Goal: Transaction & Acquisition: Purchase product/service

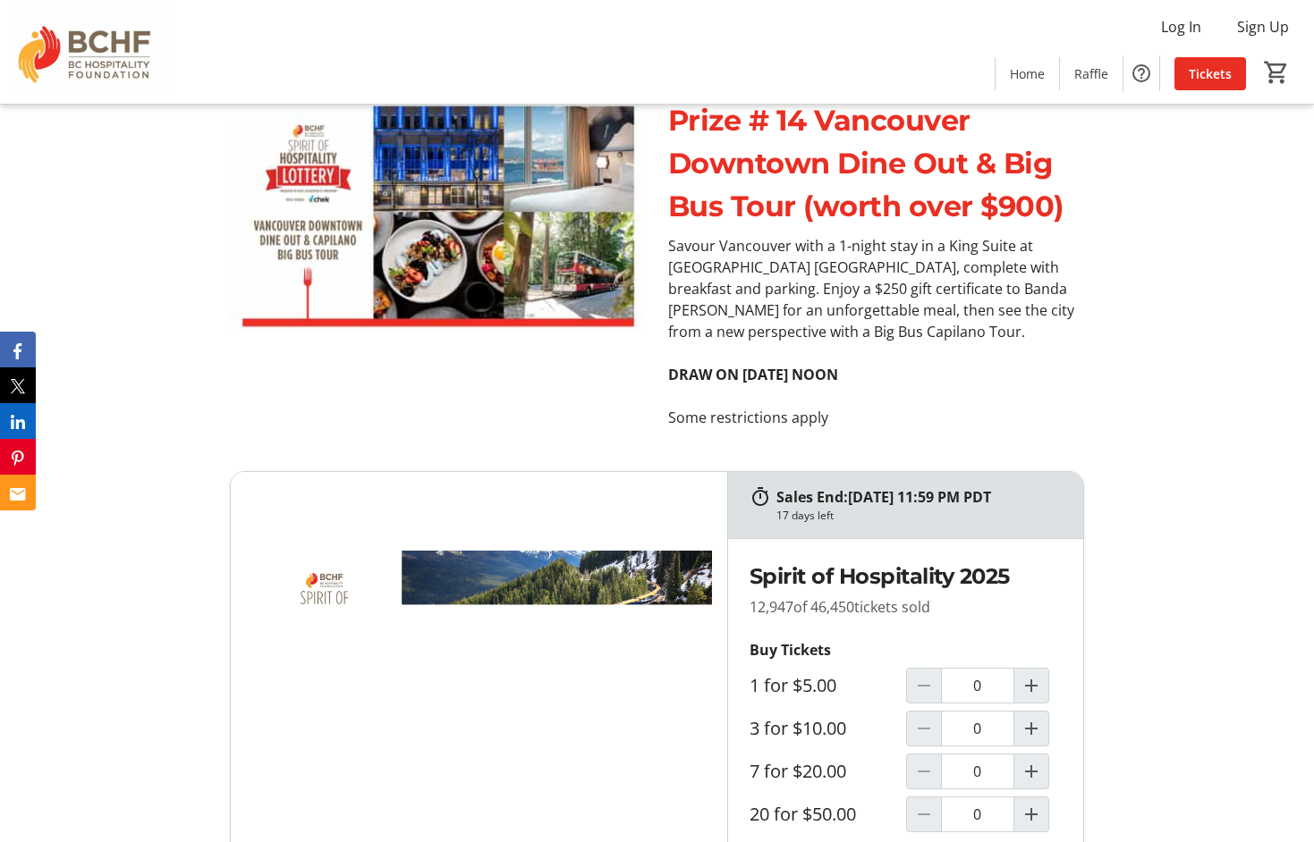
scroll to position [7681, 0]
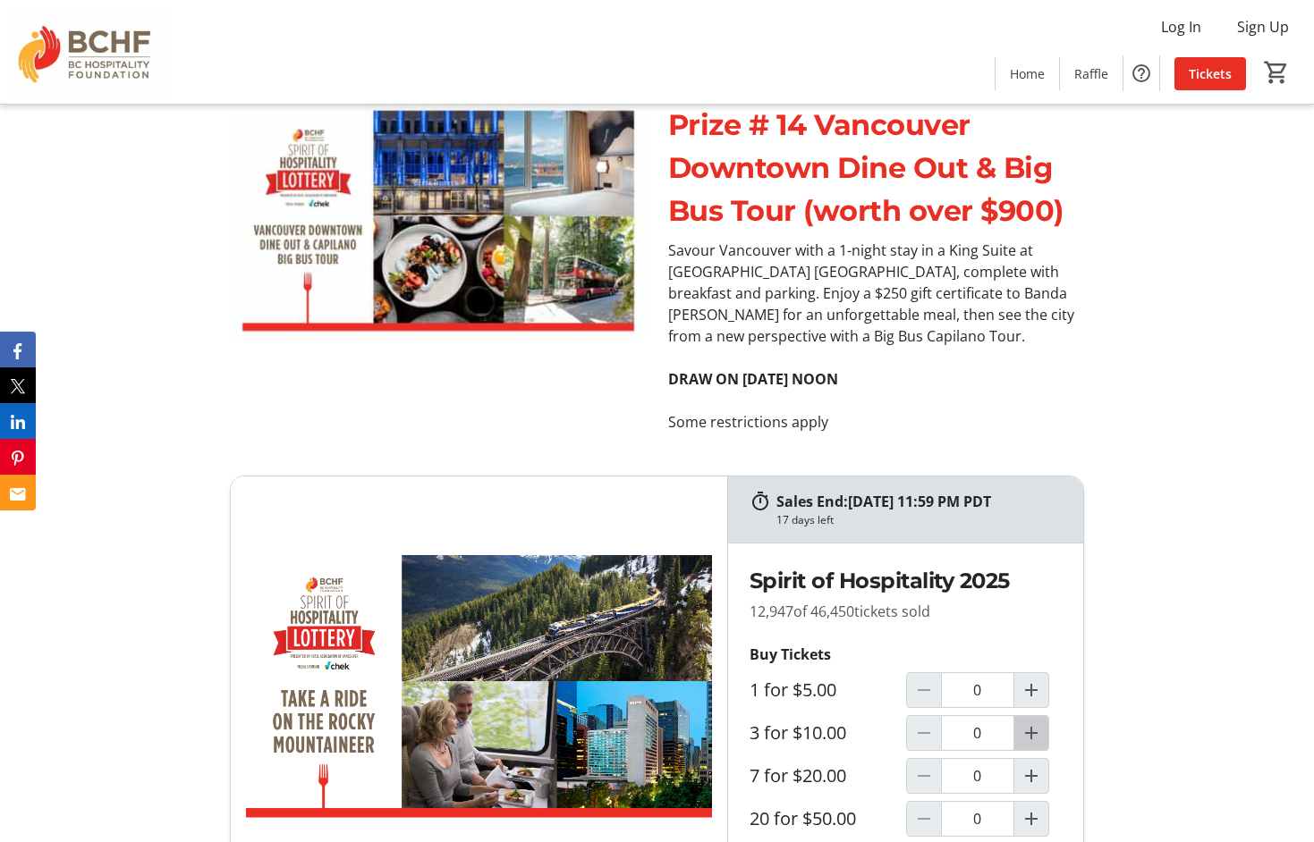
click at [1033, 723] on mat-icon "Increment by one" at bounding box center [1030, 733] width 21 height 21
type input "1"
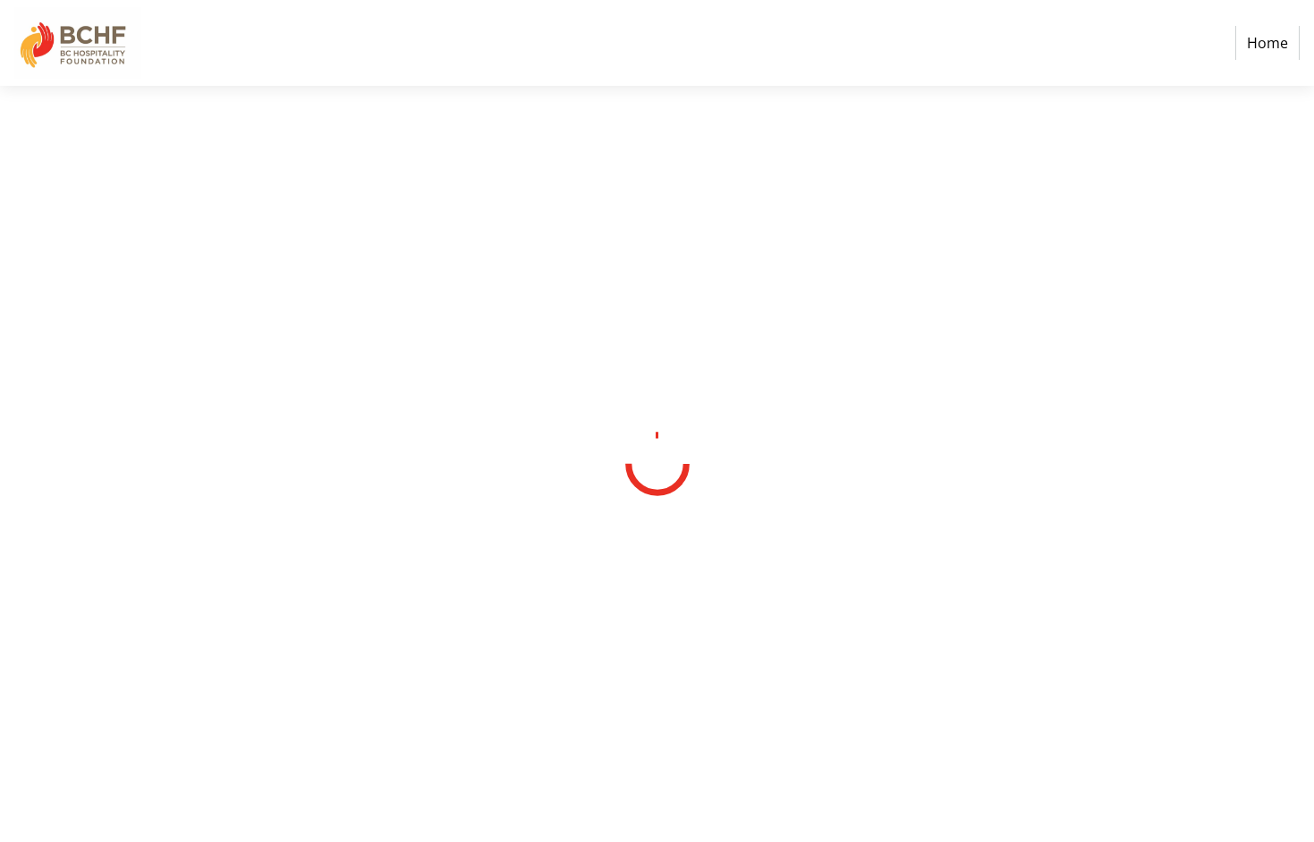
select select "CA"
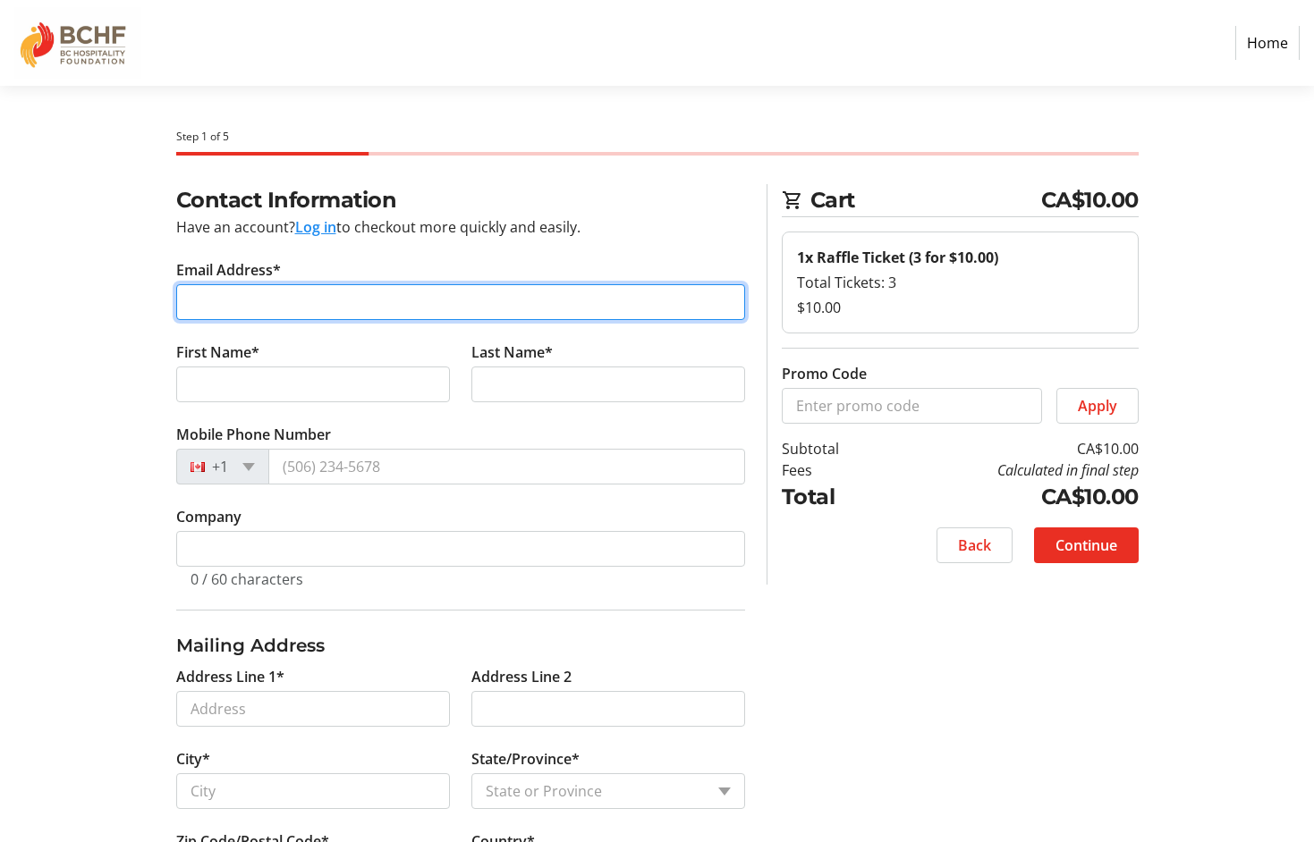
click at [450, 309] on input "Email Address*" at bounding box center [460, 302] width 569 height 36
type input "[EMAIL_ADDRESS][PERSON_NAME][DOMAIN_NAME]"
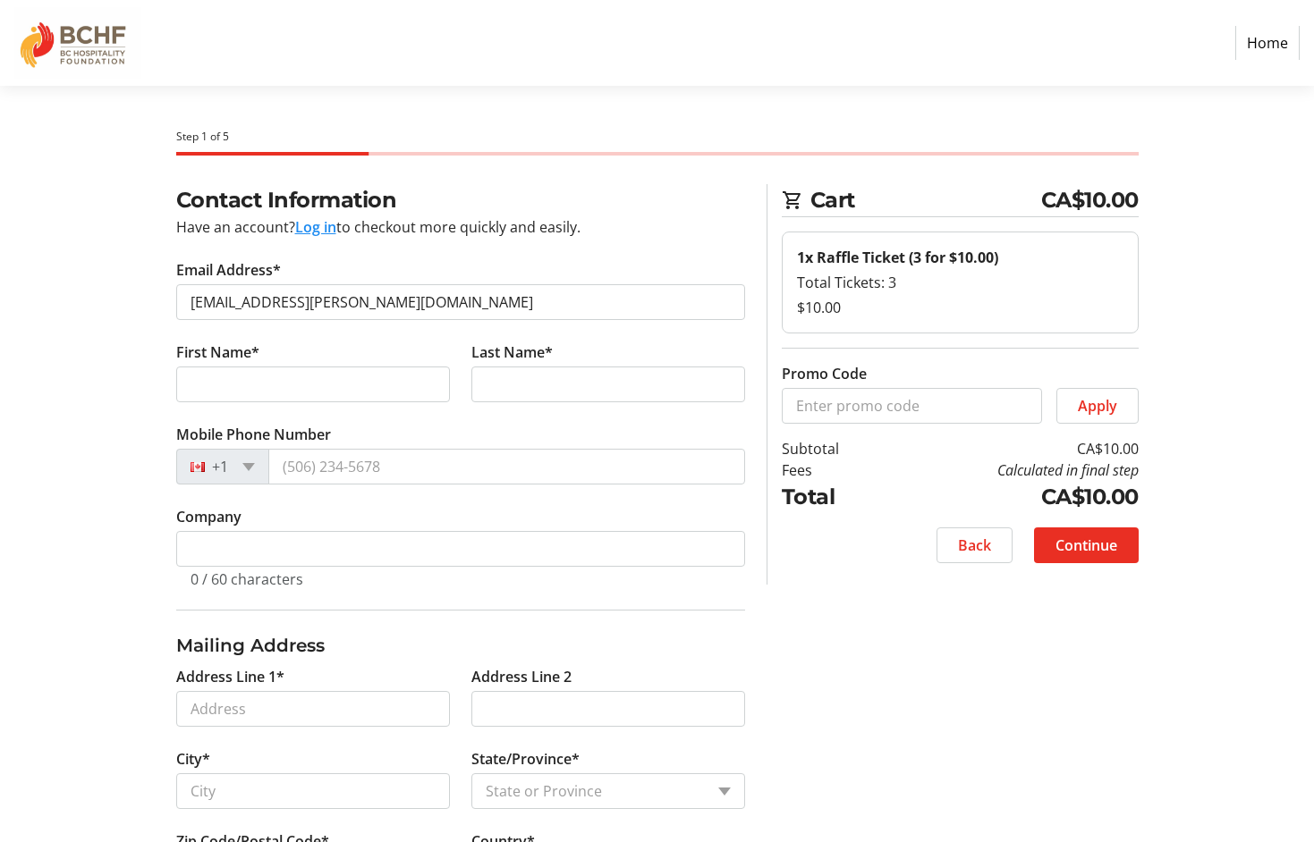
type input "[PERSON_NAME]"
type input "Mclennan"
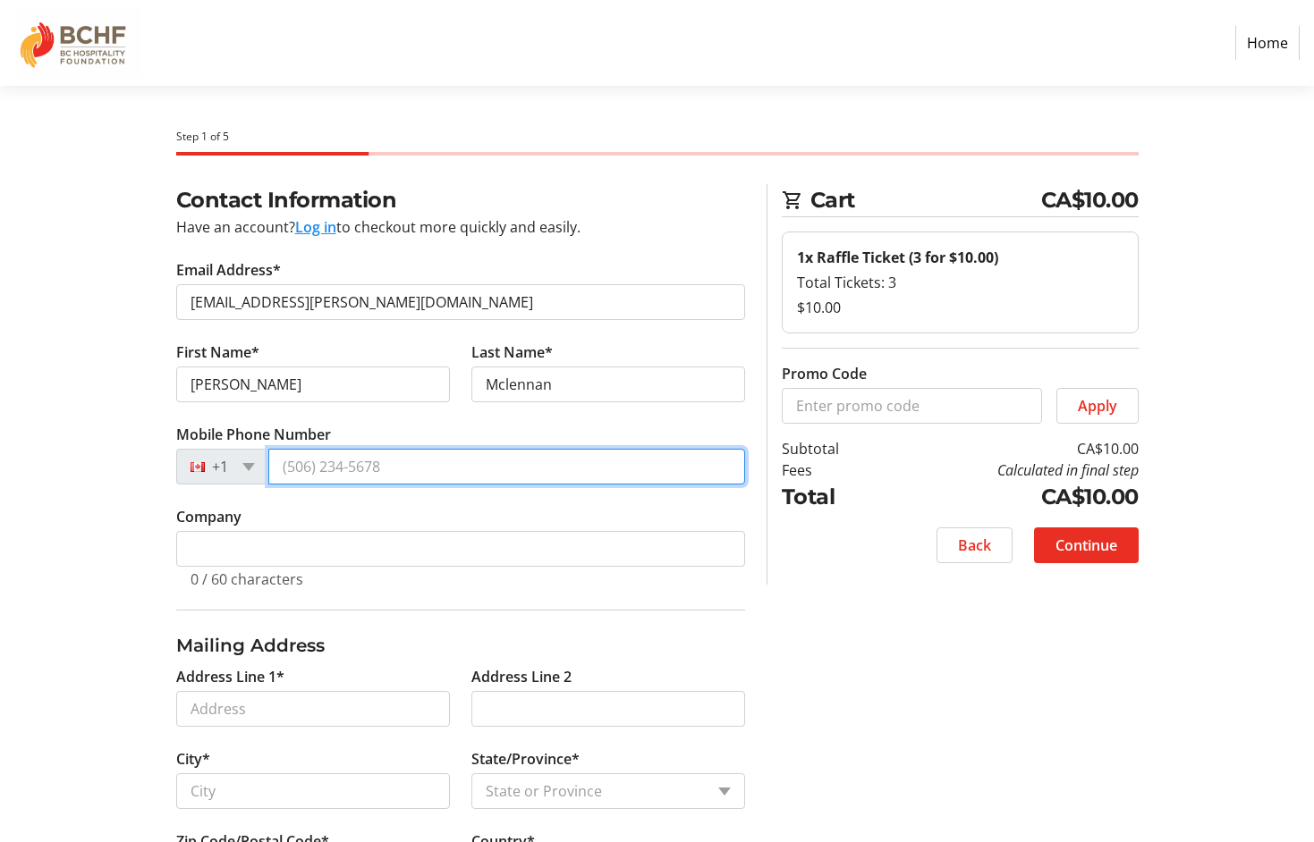
type input "[PHONE_NUMBER]"
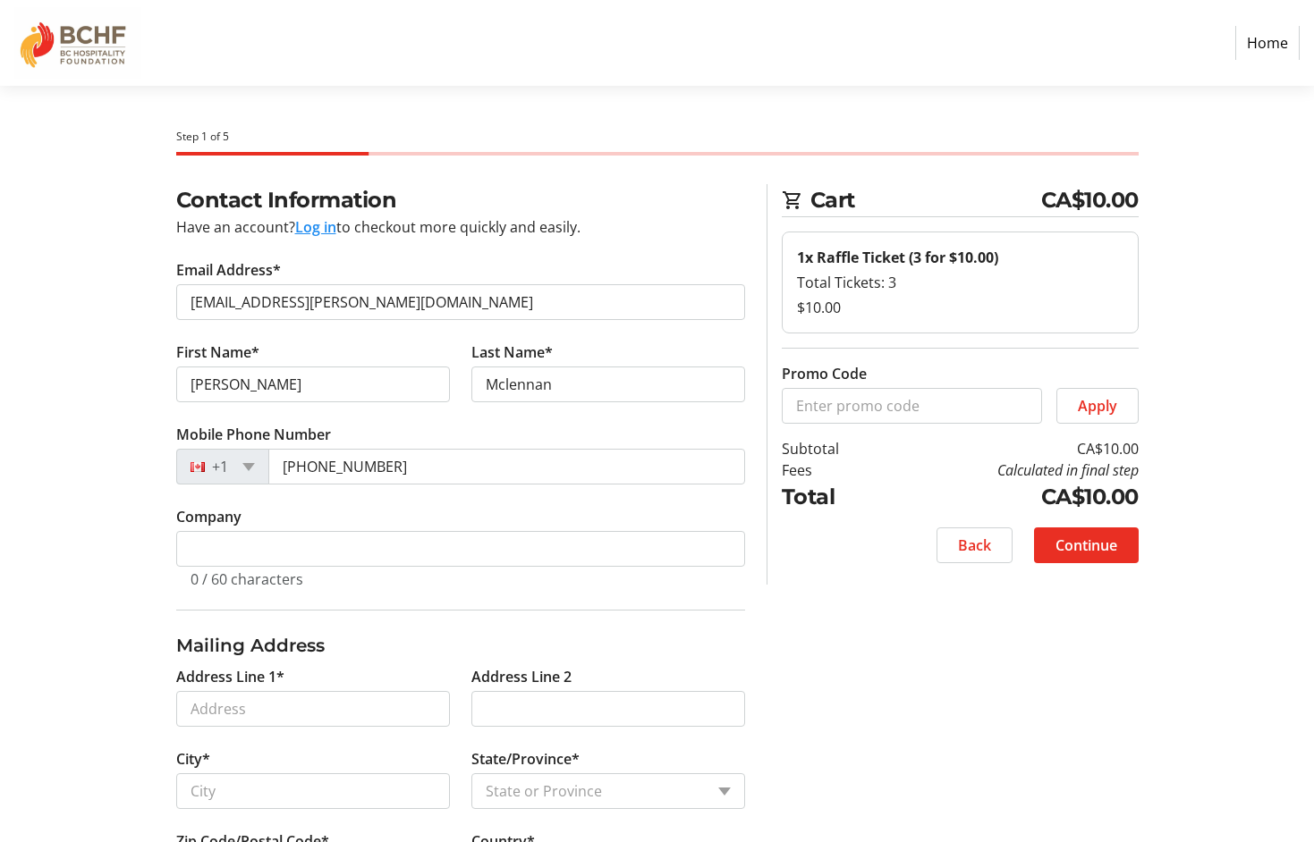
type input "Western Living Magazine"
type input "[STREET_ADDRESS]"
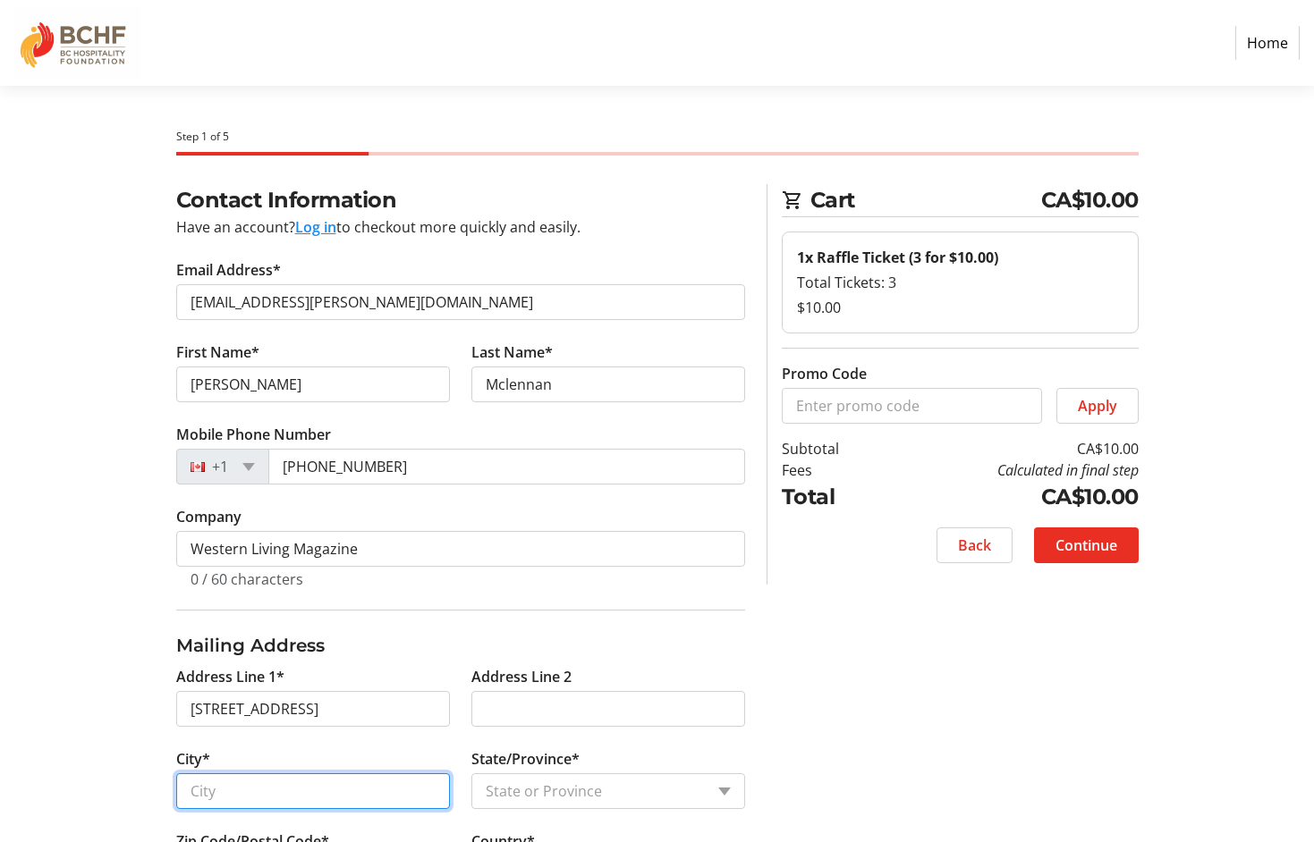
type input "[GEOGRAPHIC_DATA]"
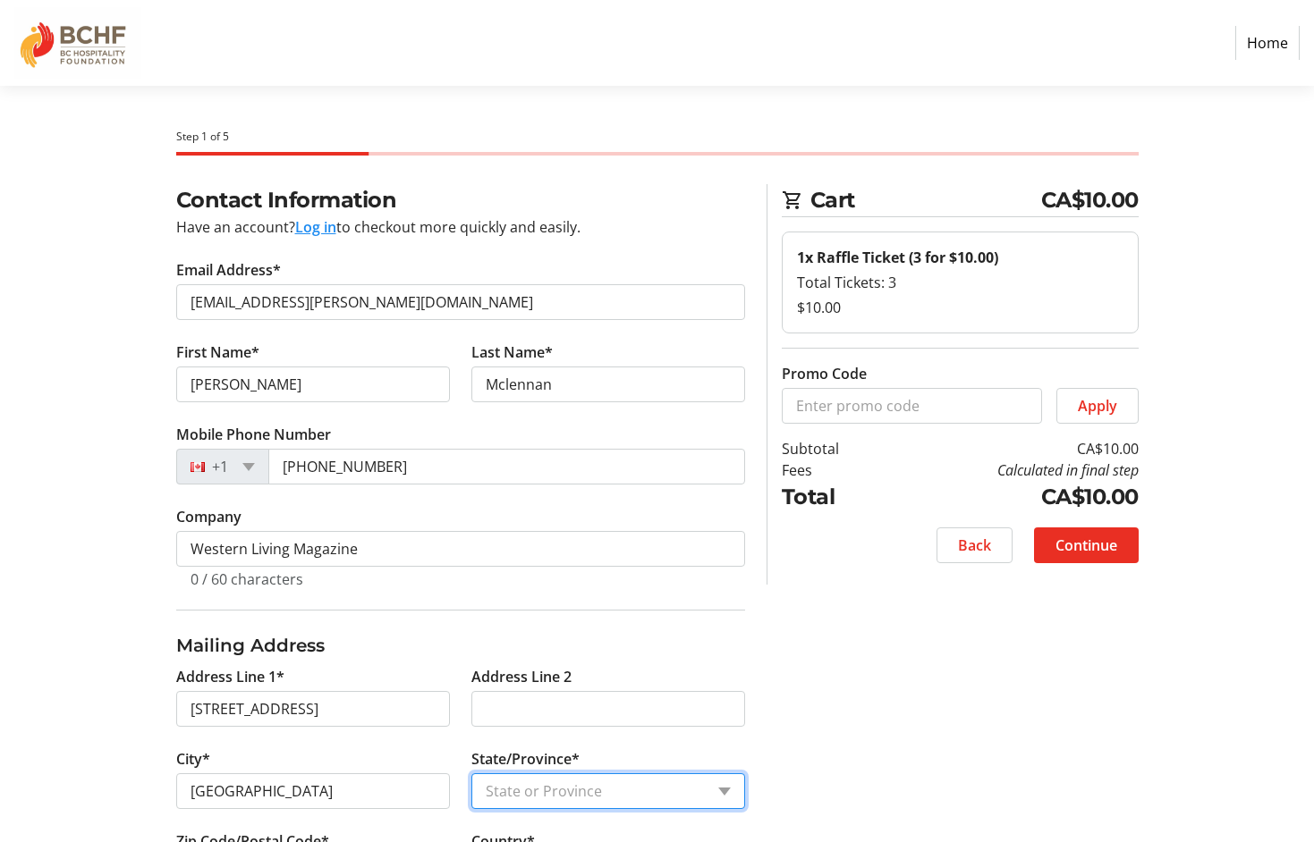
select select "BC"
type input "V6H 2T6"
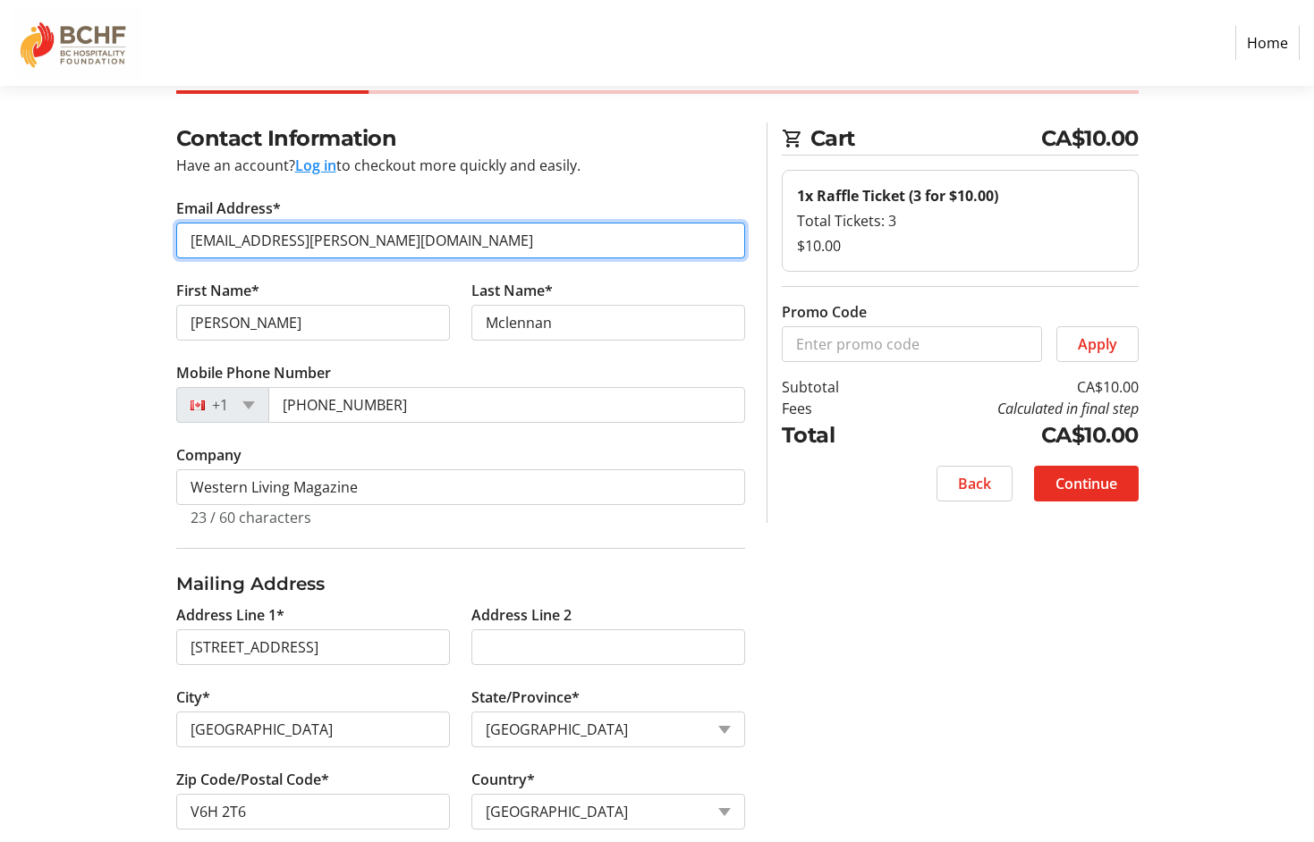
scroll to position [82, 0]
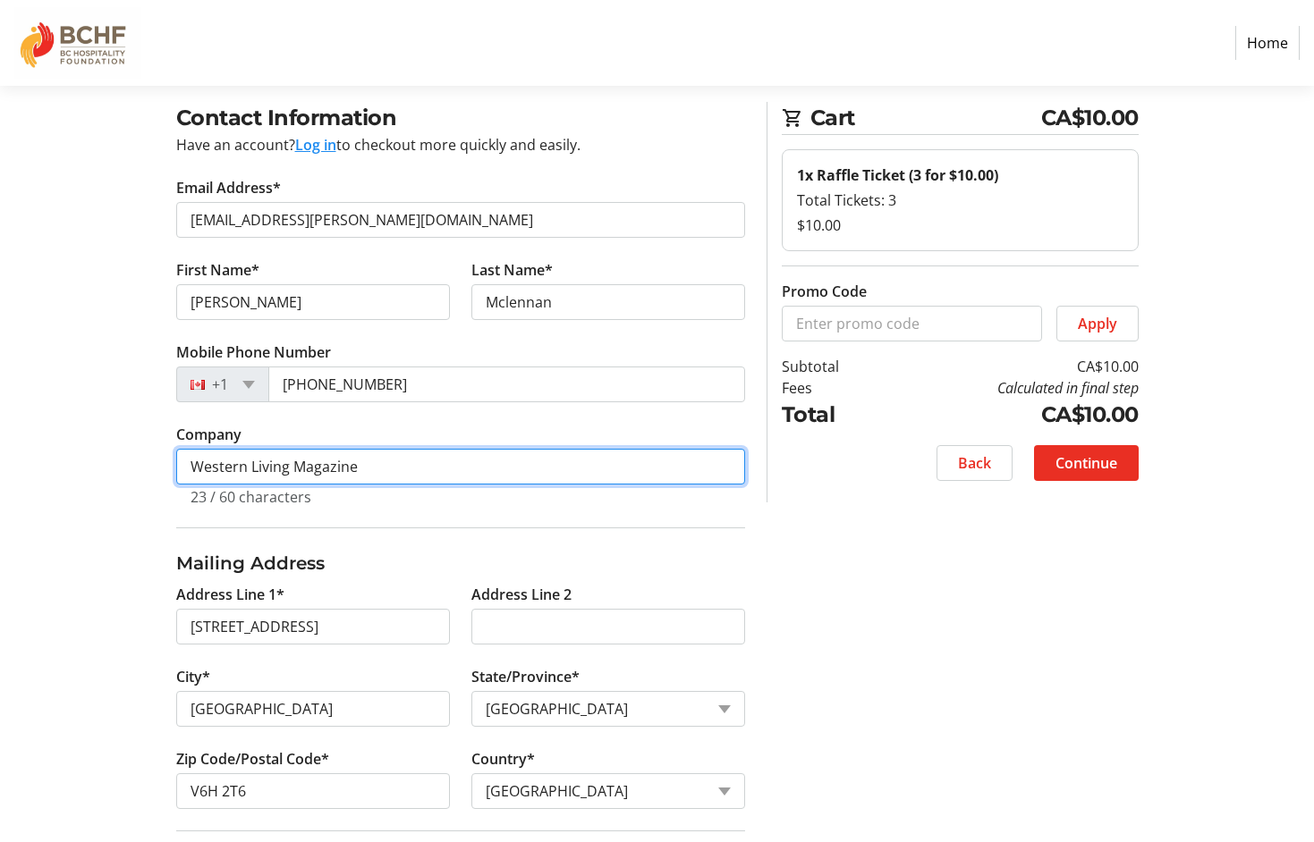
drag, startPoint x: 391, startPoint y: 475, endPoint x: 158, endPoint y: 469, distance: 232.6
click at [158, 469] on div "Contact Information Have an account? Log in to checkout more quickly and easily…" at bounding box center [657, 608] width 1180 height 1012
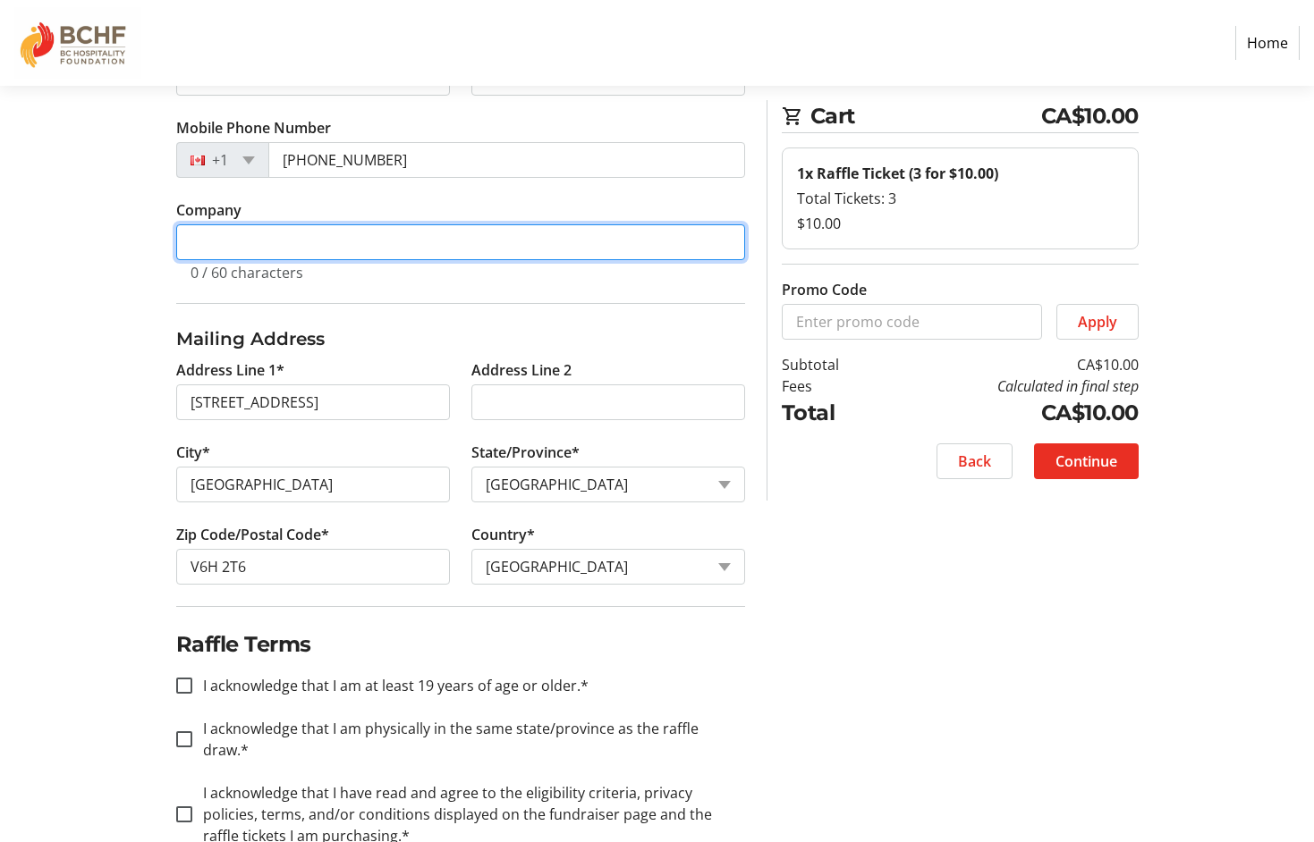
scroll to position [333, 0]
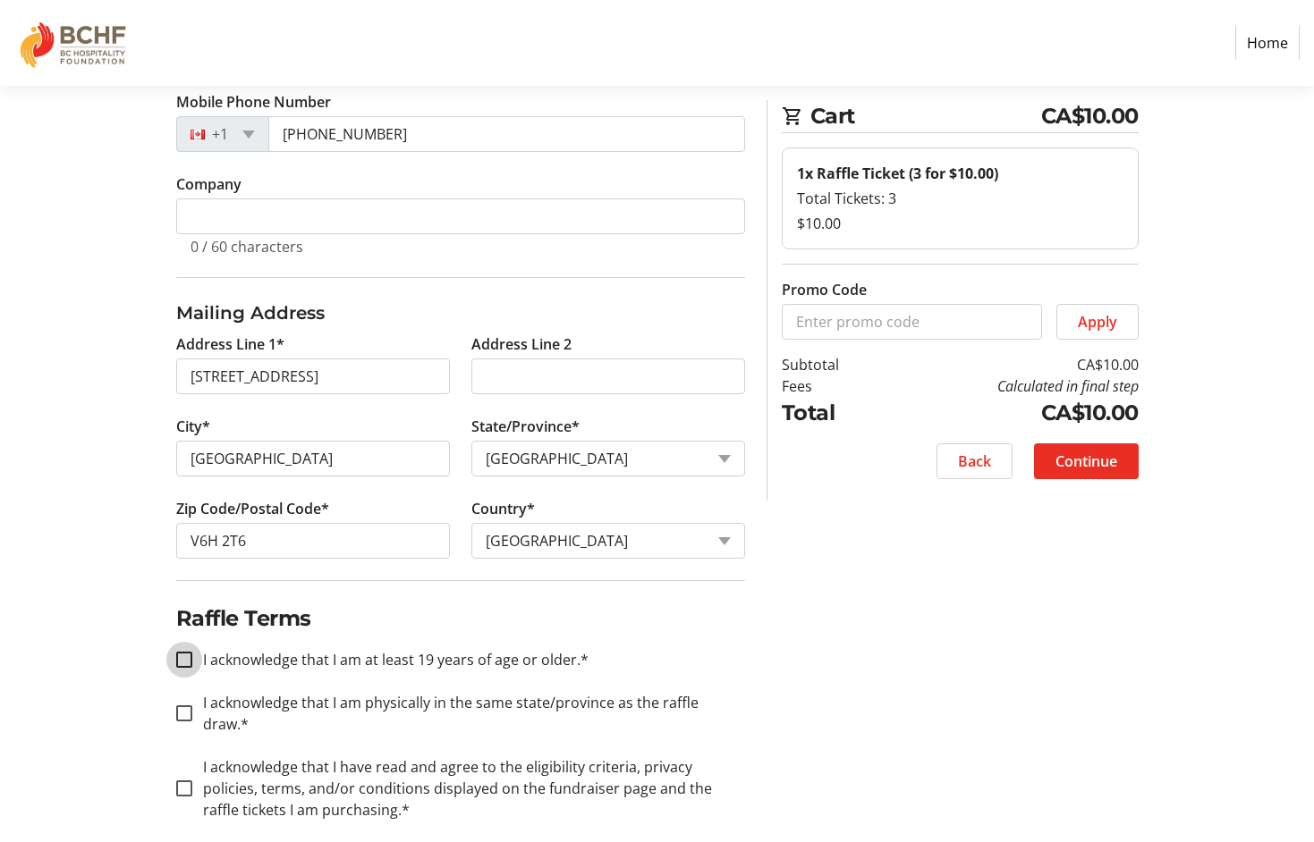
click at [176, 655] on input "I acknowledge that I am at least 19 years of age or older.*" at bounding box center [184, 660] width 16 height 16
checkbox input "true"
click at [178, 706] on input "I acknowledge that I am physically in the same state/province as the raffle dra…" at bounding box center [184, 714] width 16 height 16
checkbox input "true"
click at [182, 781] on input "I acknowledge that I have read and agree to the eligibility criteria, privacy p…" at bounding box center [184, 789] width 16 height 16
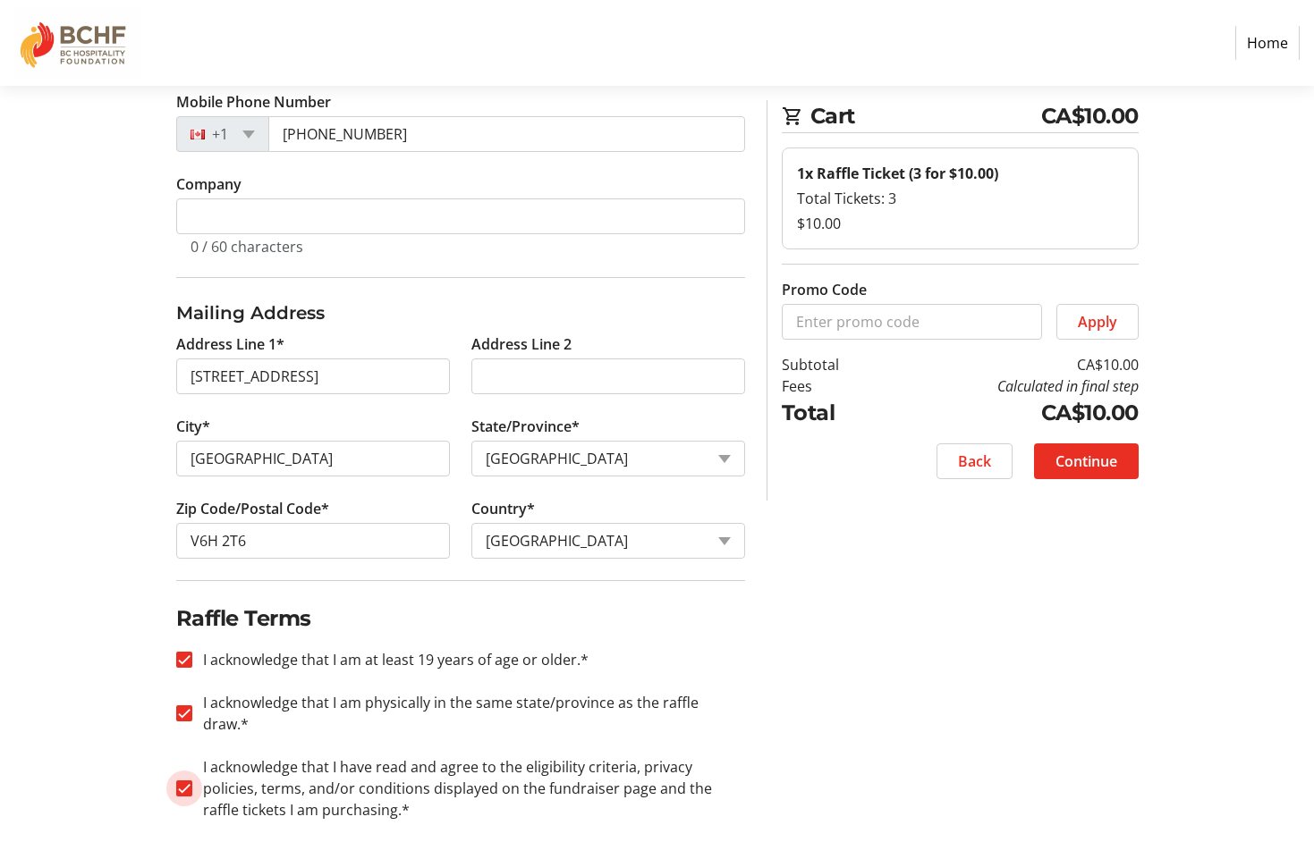
checkbox input "true"
click at [1095, 452] on span "Continue" at bounding box center [1086, 461] width 62 height 21
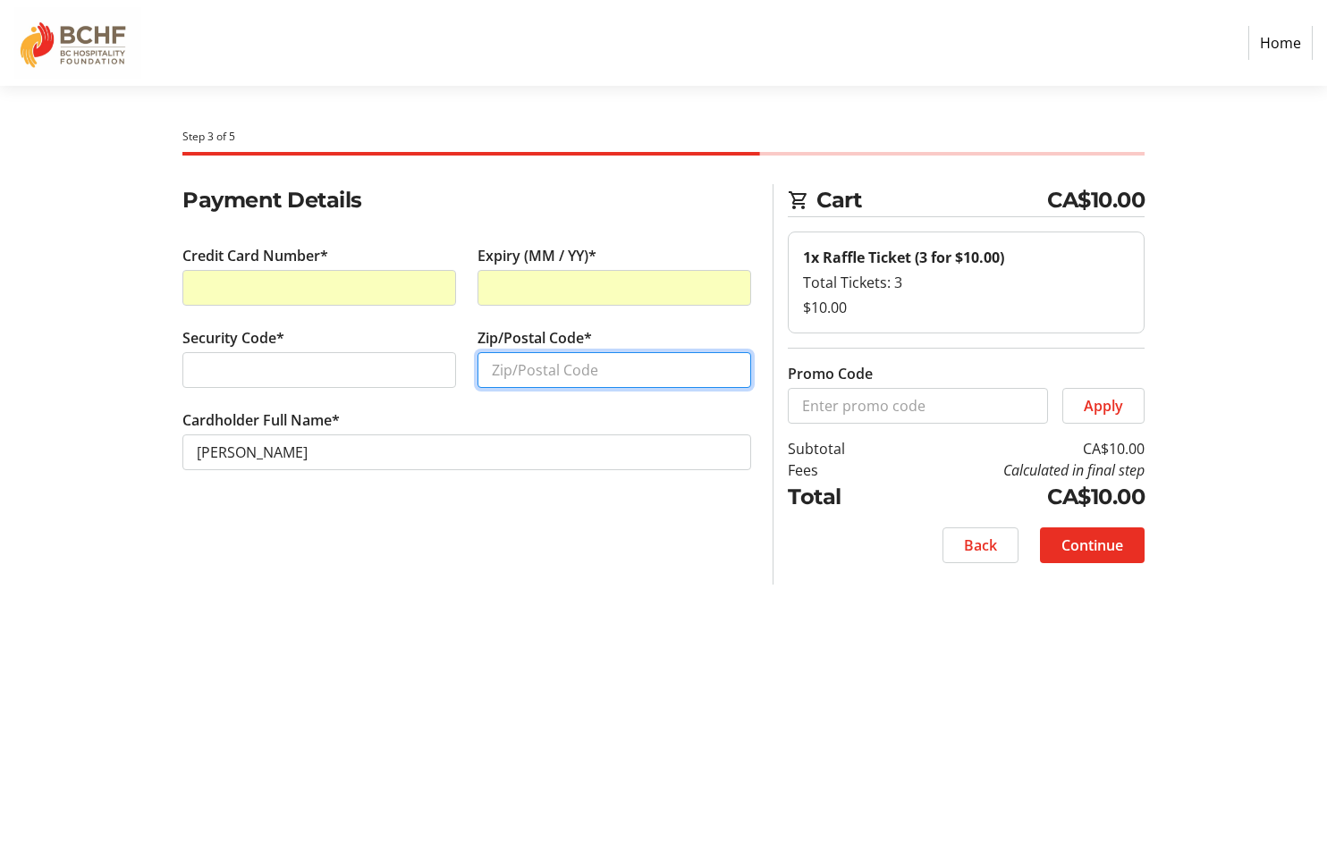
click at [587, 380] on input "Zip/Postal Code*" at bounding box center [615, 370] width 274 height 36
type input "v6h2t6"
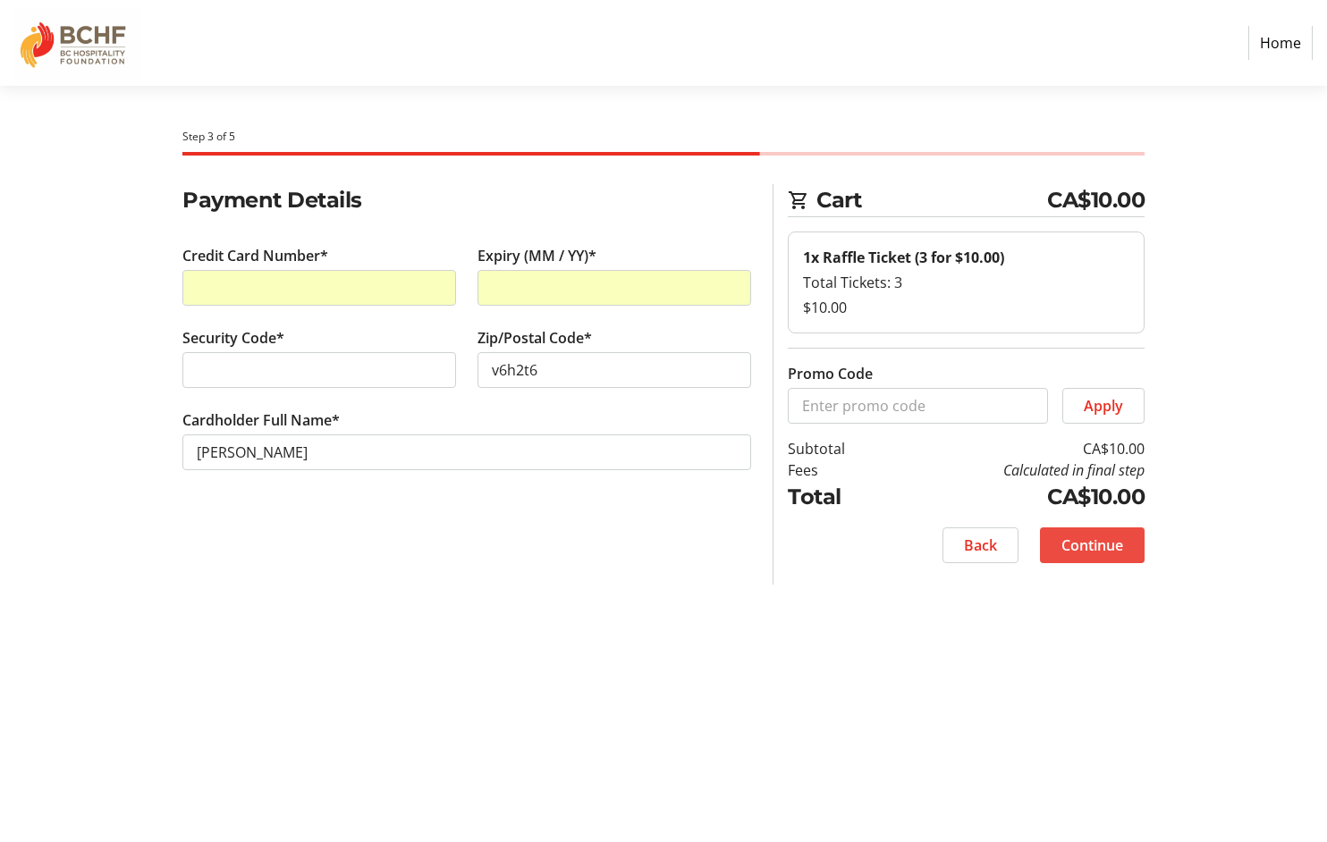
click at [1094, 555] on span "Continue" at bounding box center [1092, 545] width 62 height 21
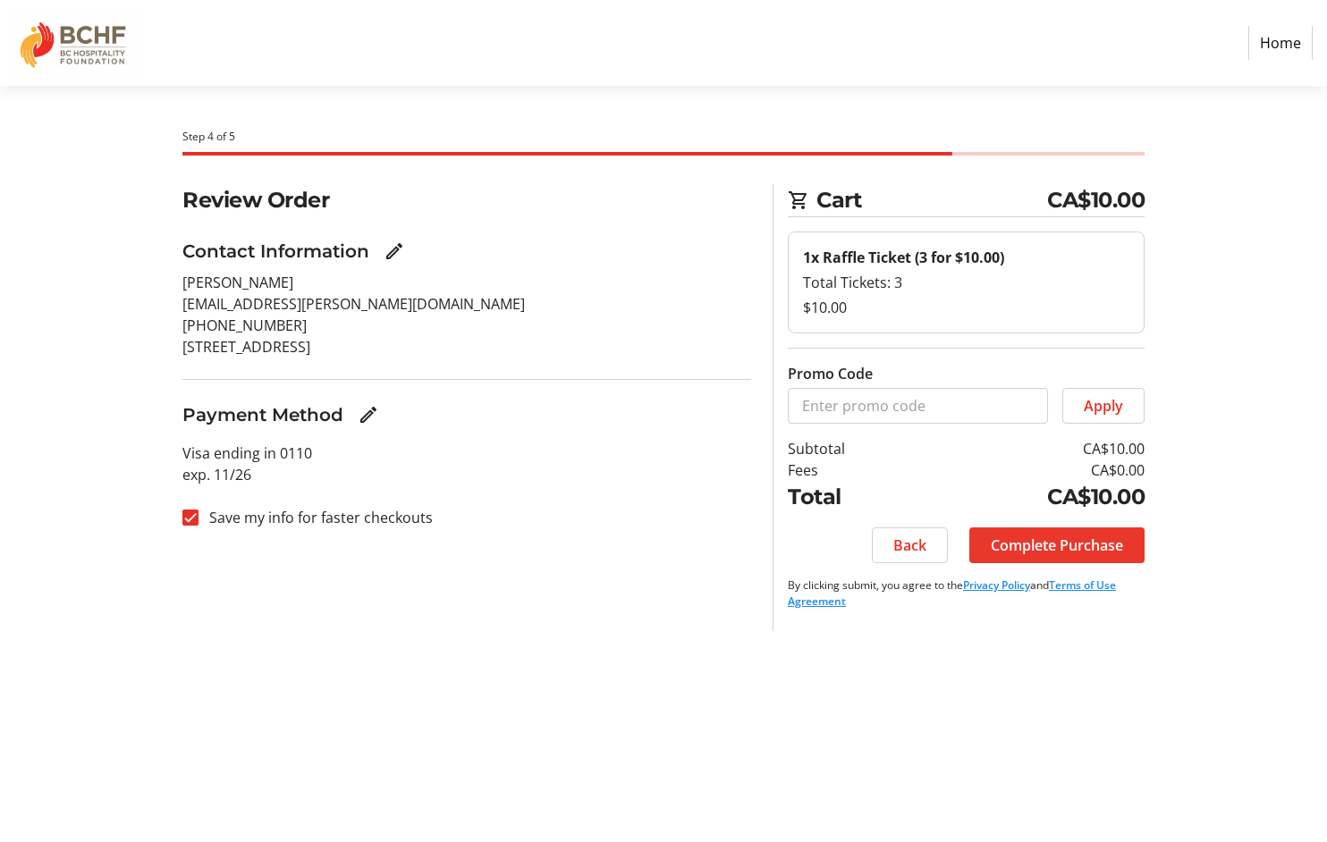
click at [1082, 546] on span "Complete Purchase" at bounding box center [1057, 545] width 132 height 21
